Goal: Use online tool/utility: Use online tool/utility

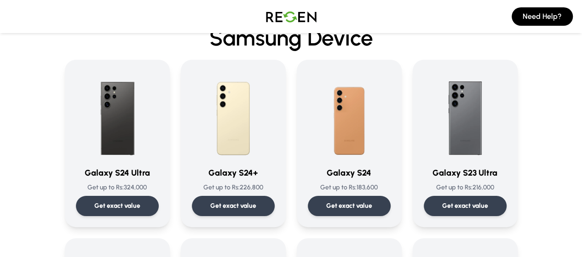
scroll to position [46, 0]
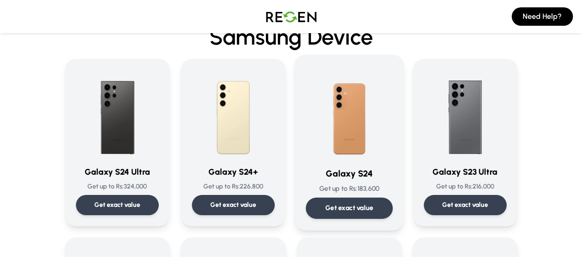
click at [335, 212] on div "Get exact value" at bounding box center [348, 208] width 87 height 21
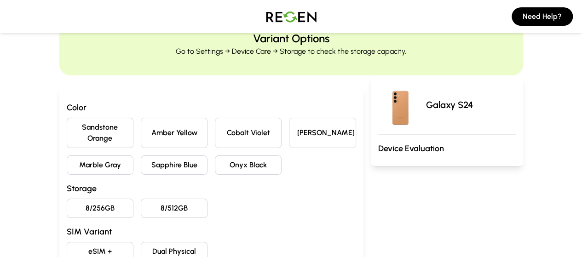
scroll to position [46, 0]
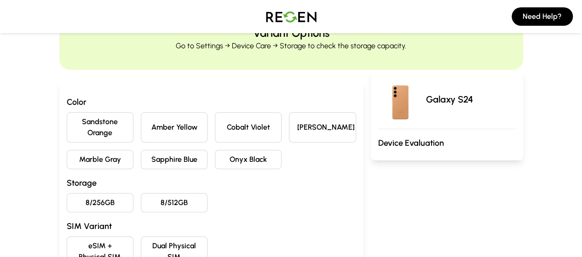
click at [141, 193] on button "8/512GB" at bounding box center [174, 202] width 67 height 19
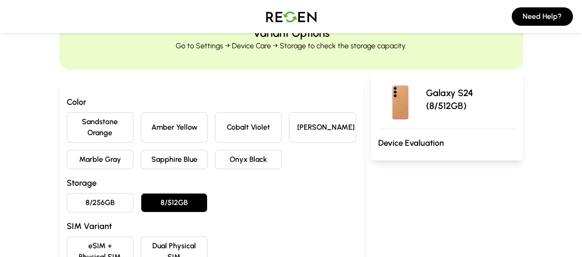
scroll to position [53, 0]
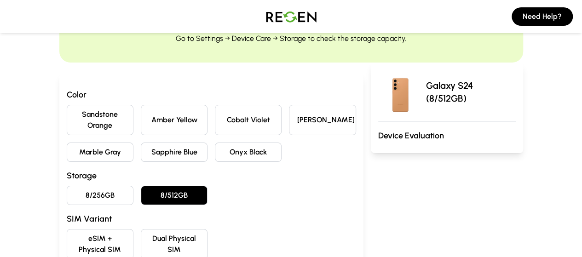
click at [215, 143] on button "Onyx Black" at bounding box center [248, 152] width 67 height 19
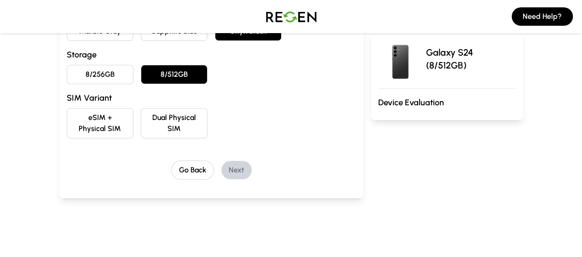
scroll to position [176, 0]
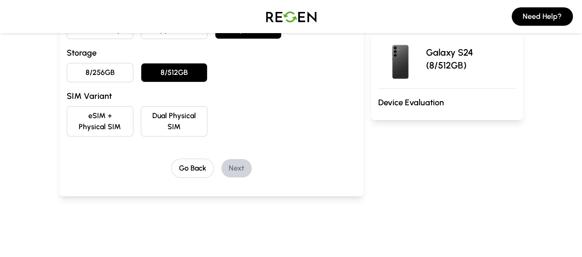
click at [82, 106] on button "eSIM + Physical SIM" at bounding box center [100, 121] width 67 height 30
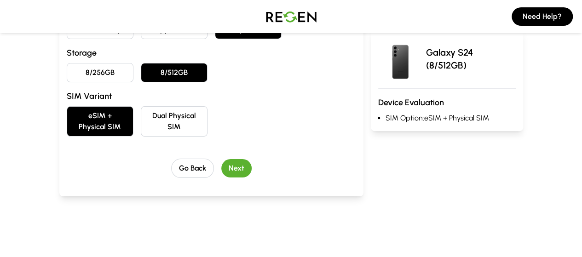
click at [221, 159] on button "Next" at bounding box center [236, 168] width 30 height 18
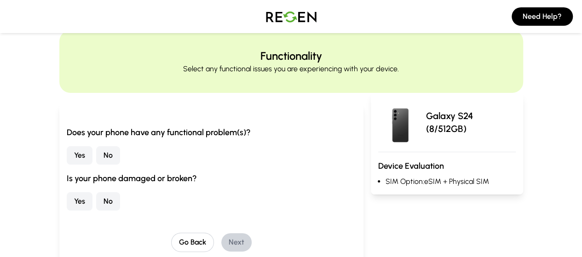
scroll to position [21, 0]
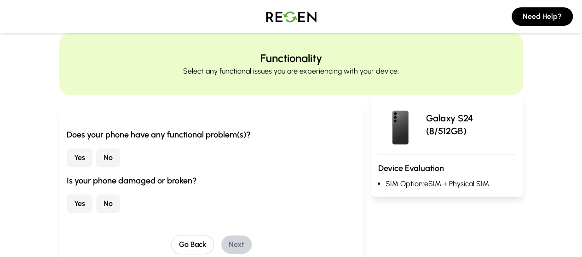
click at [96, 157] on button "No" at bounding box center [108, 158] width 24 height 18
click at [96, 203] on button "No" at bounding box center [108, 204] width 24 height 18
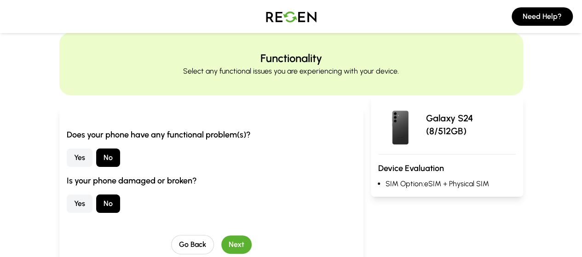
click at [221, 242] on button "Next" at bounding box center [236, 245] width 30 height 18
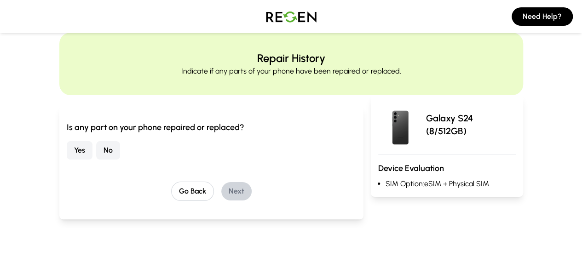
click at [96, 153] on button "No" at bounding box center [108, 150] width 24 height 18
click at [225, 192] on button "Next" at bounding box center [236, 191] width 30 height 18
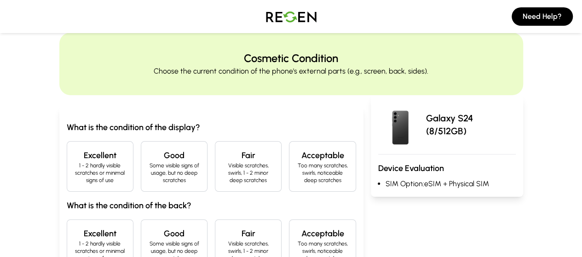
click at [141, 178] on div "Good Some visible signs of usage, but no deep scratches" at bounding box center [174, 166] width 67 height 51
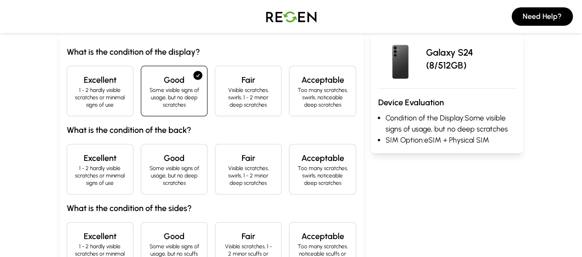
scroll to position [98, 0]
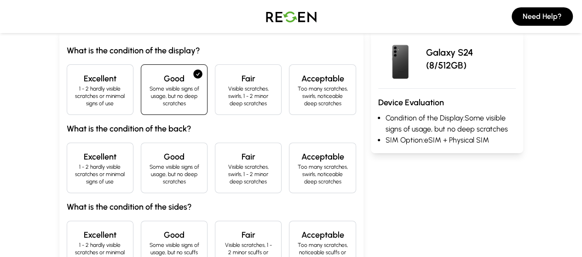
click at [149, 170] on p "Some visible signs of usage, but no deep scratches" at bounding box center [174, 174] width 51 height 22
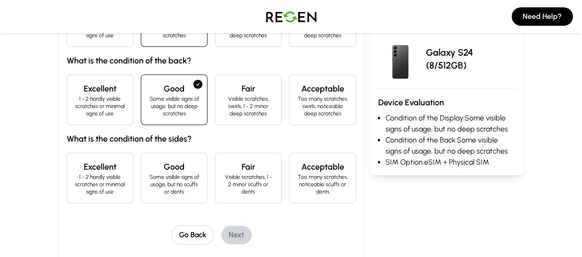
scroll to position [167, 0]
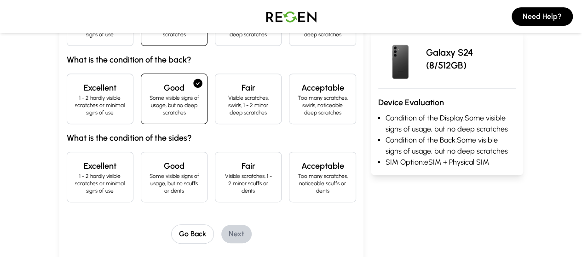
click at [149, 173] on p "Some visible signs of usage, but no scuffs or dents" at bounding box center [174, 184] width 51 height 22
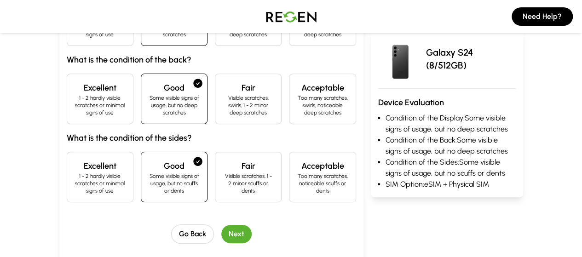
click at [222, 225] on button "Next" at bounding box center [236, 234] width 30 height 18
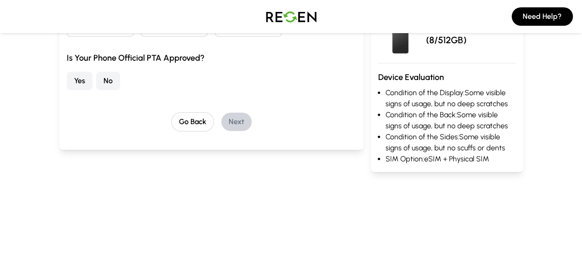
scroll to position [66, 0]
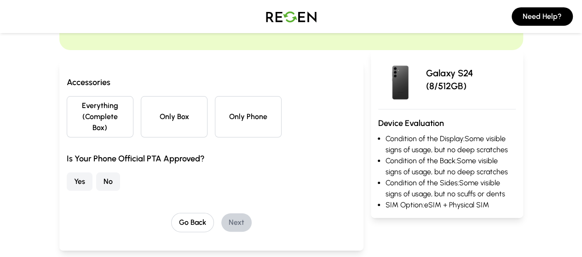
click at [96, 173] on button "No" at bounding box center [108, 182] width 24 height 18
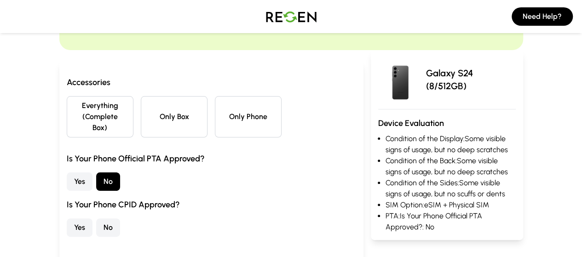
click at [67, 106] on button "Everything (Complete Box)" at bounding box center [100, 116] width 67 height 41
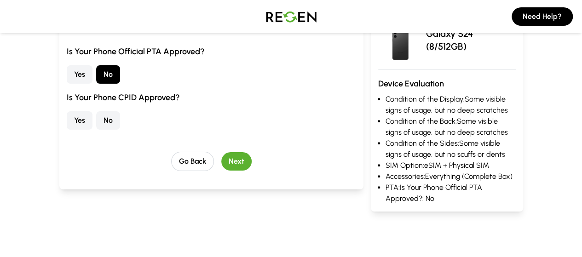
scroll to position [173, 0]
click at [96, 111] on button "No" at bounding box center [108, 120] width 24 height 18
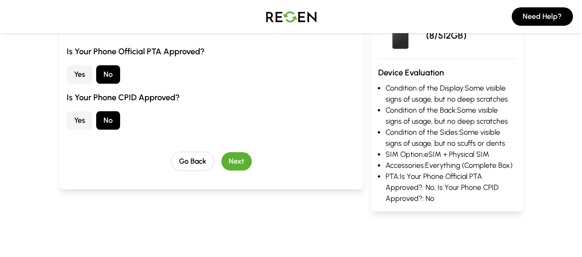
click at [221, 153] on button "Next" at bounding box center [236, 161] width 30 height 18
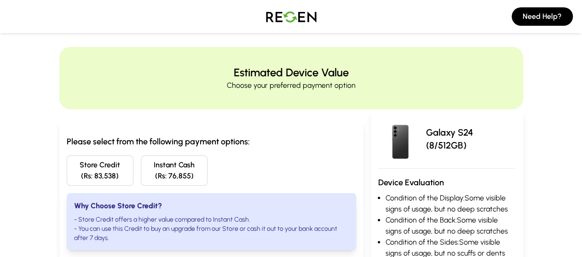
scroll to position [0, 0]
